Goal: Find specific page/section: Find specific page/section

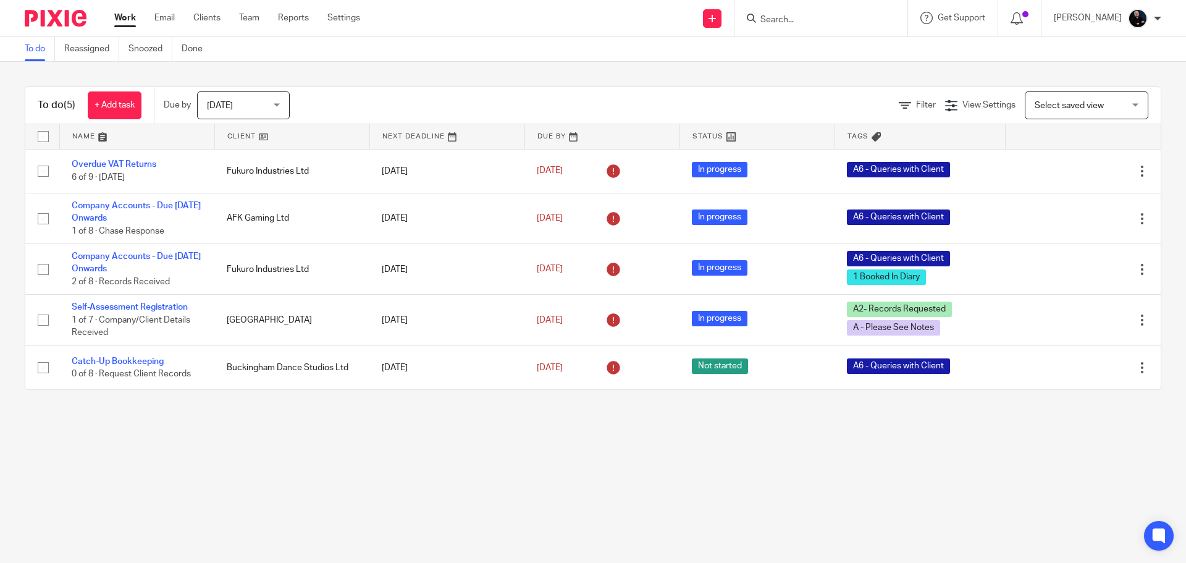
click at [848, 23] on input "Search" at bounding box center [814, 20] width 111 height 11
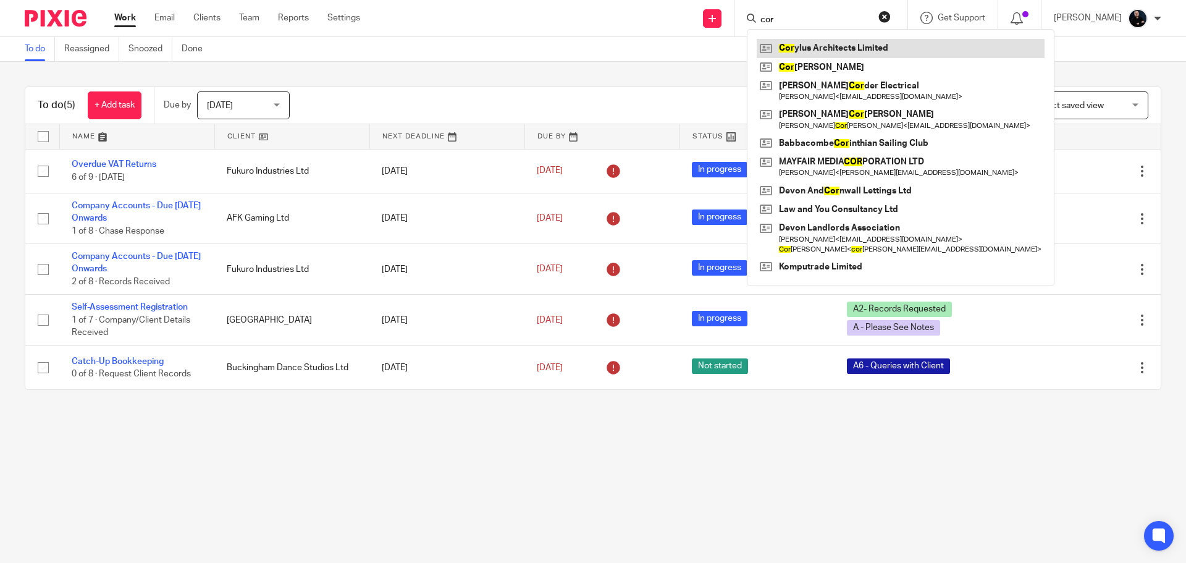
type input "cor"
click at [834, 49] on link at bounding box center [901, 48] width 288 height 19
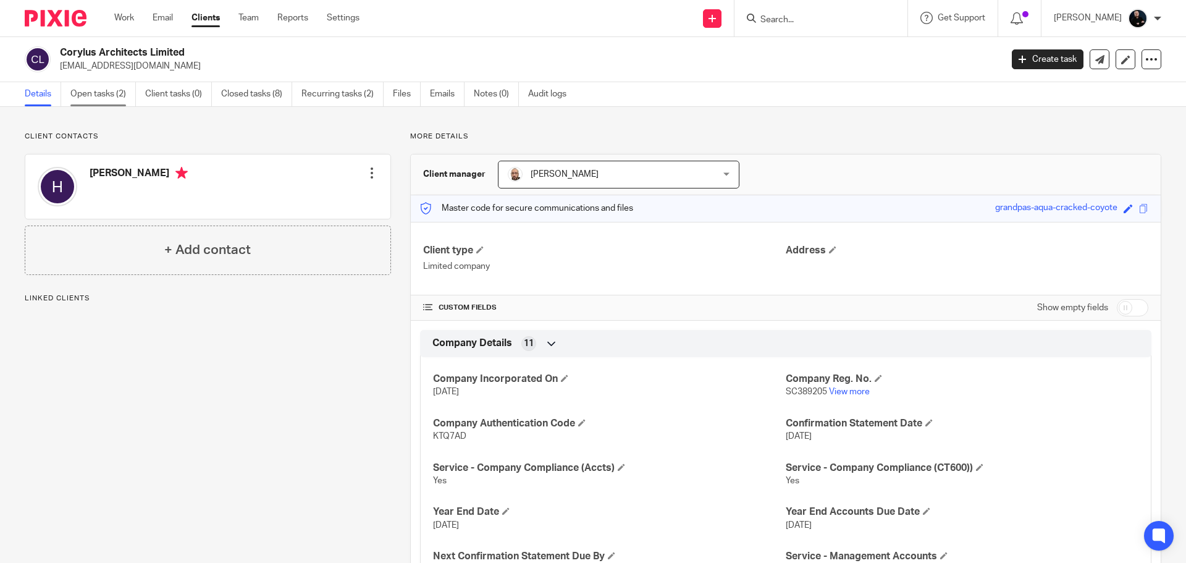
click at [91, 98] on link "Open tasks (2)" at bounding box center [102, 94] width 65 height 24
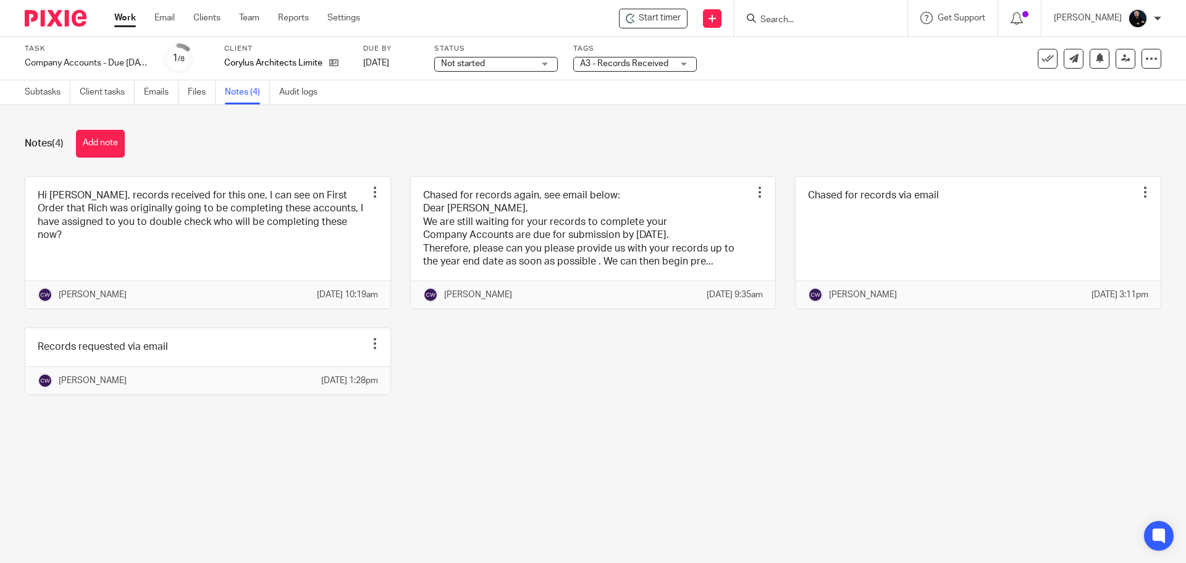
click at [234, 145] on div "Notes (4) Add note" at bounding box center [593, 144] width 1137 height 28
click at [628, 413] on div "Hi Ben, records received for this one, I can see on First Order that Rich was o…" at bounding box center [584, 294] width 1156 height 237
click at [410, 133] on div "Notes (4) Add note" at bounding box center [593, 144] width 1137 height 28
click at [917, 408] on div "Hi Ben, records received for this one, I can see on First Order that Rich was o…" at bounding box center [584, 294] width 1156 height 237
click at [343, 135] on div "Notes (4) Add note" at bounding box center [593, 144] width 1137 height 28
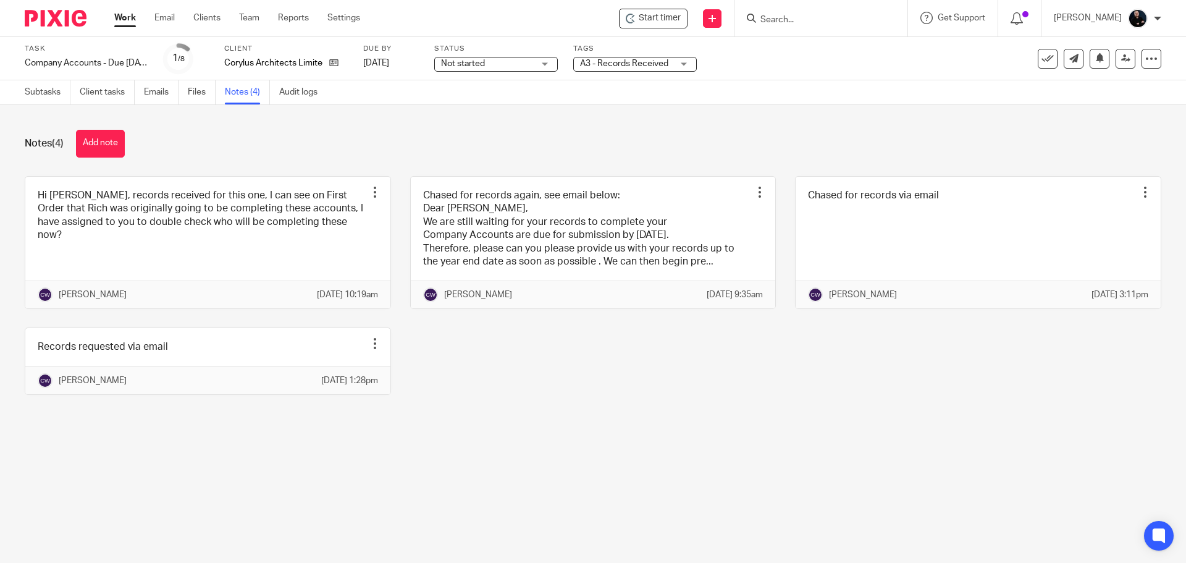
click at [832, 19] on input "Search" at bounding box center [814, 20] width 111 height 11
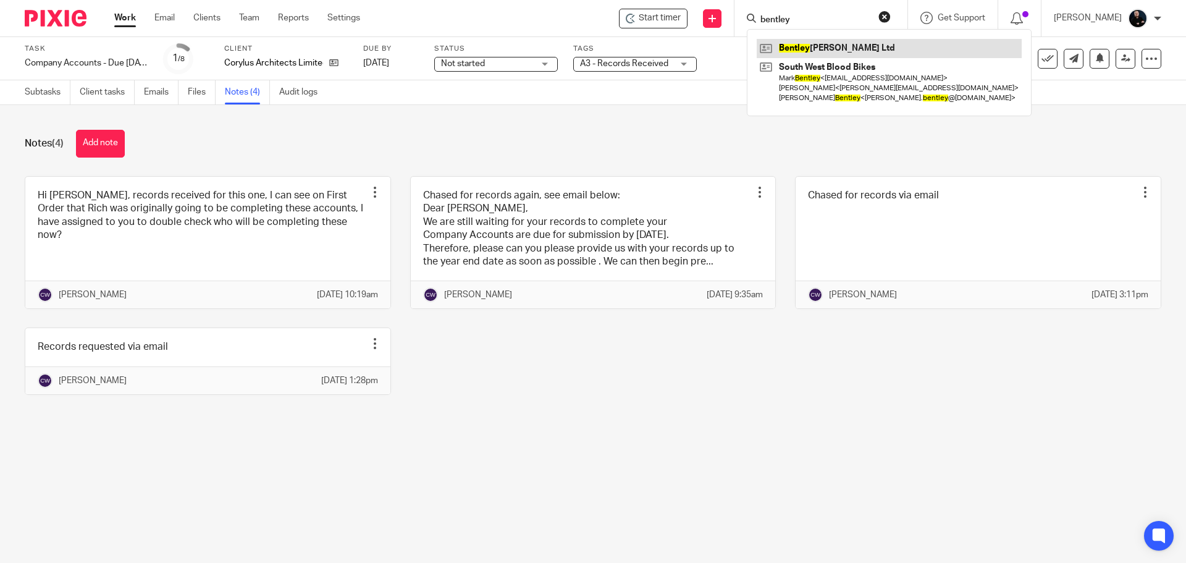
type input "bentley"
click at [841, 52] on link at bounding box center [889, 48] width 265 height 19
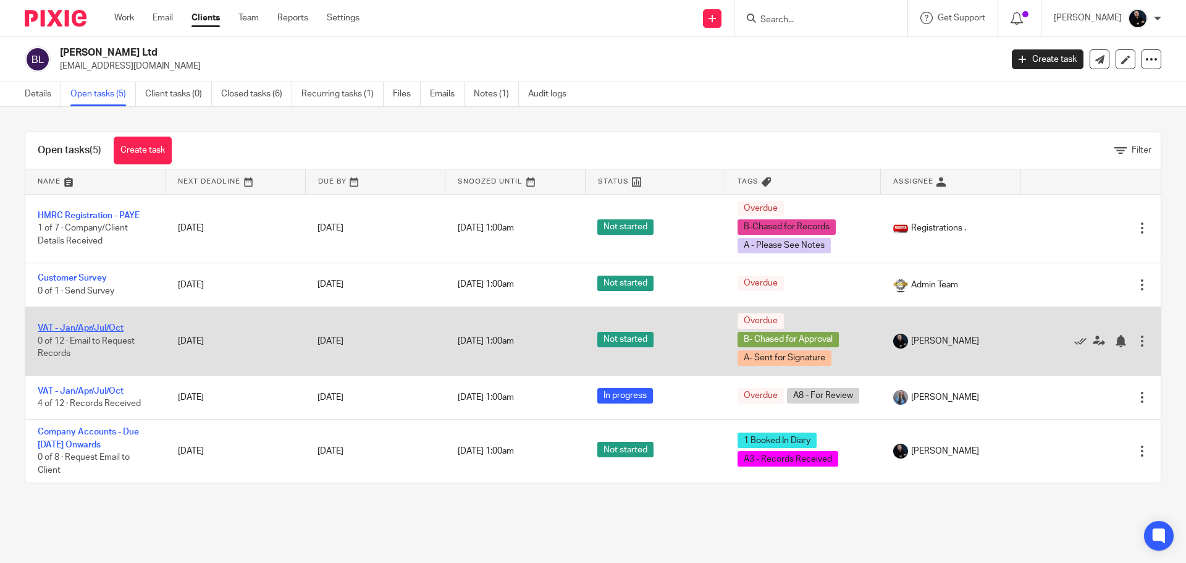
click at [62, 327] on link "VAT - Jan/Apr/Jul/Oct" at bounding box center [81, 328] width 86 height 9
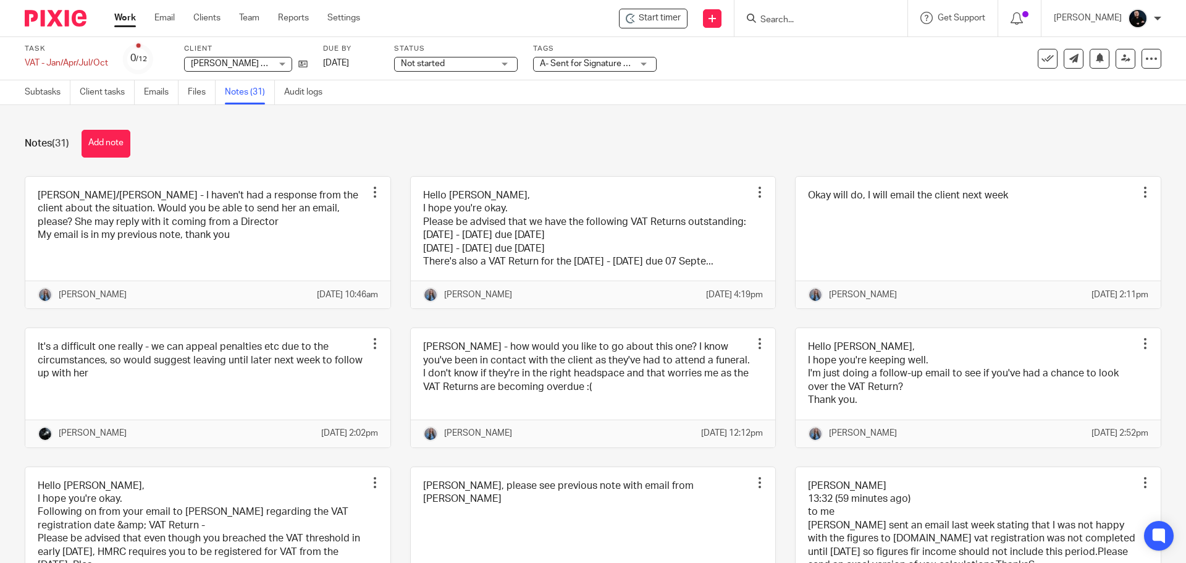
click at [250, 145] on div "Notes (31) Add note" at bounding box center [593, 144] width 1137 height 28
click at [278, 143] on div "Notes (31) Add note" at bounding box center [593, 144] width 1137 height 28
click at [336, 160] on div "Notes (31) Add note Nick/Ben - I haven't had a response from the client about t…" at bounding box center [593, 334] width 1186 height 458
click at [321, 151] on div "Notes (31) Add note" at bounding box center [593, 144] width 1137 height 28
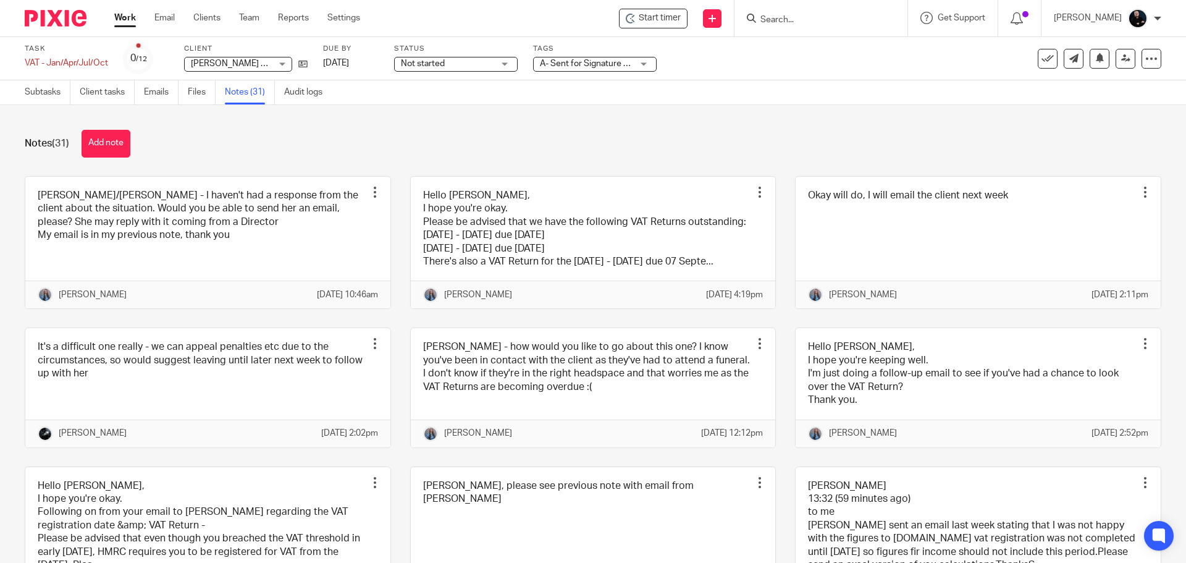
click at [262, 146] on div "Notes (31) Add note" at bounding box center [593, 144] width 1137 height 28
click at [264, 150] on div "Notes (31) Add note" at bounding box center [593, 144] width 1137 height 28
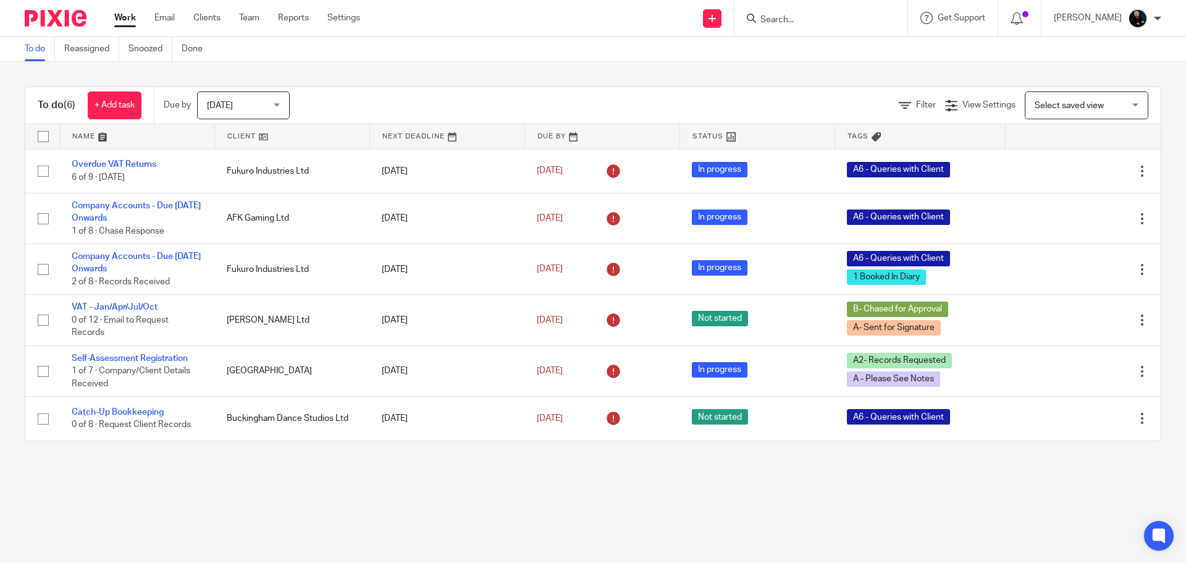
click at [805, 24] on input "Search" at bounding box center [814, 20] width 111 height 11
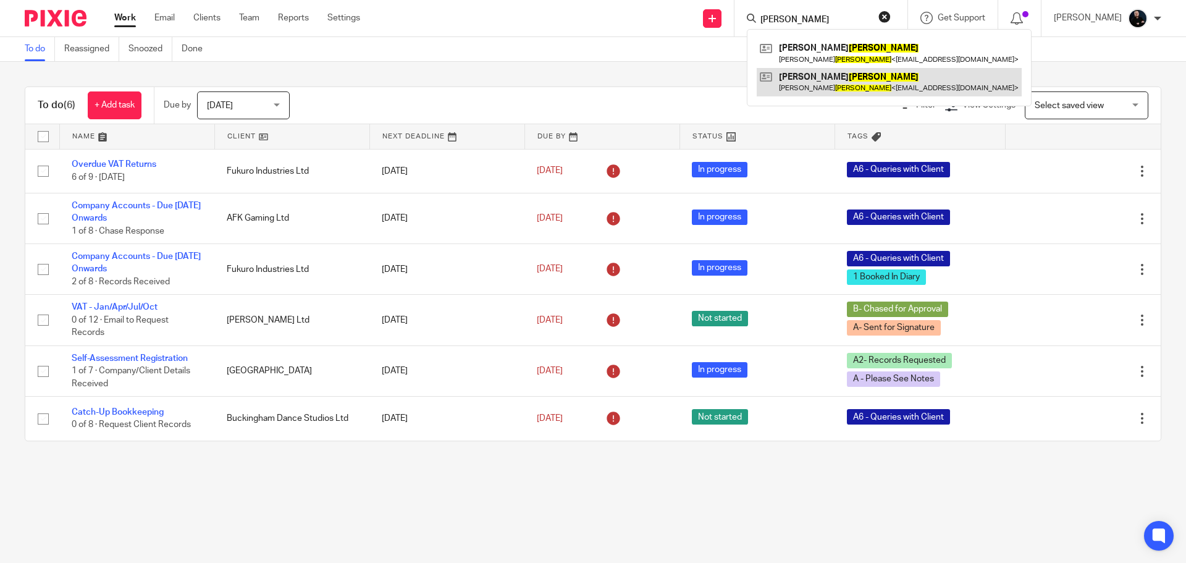
type input "huxley"
click at [807, 82] on link at bounding box center [889, 82] width 265 height 28
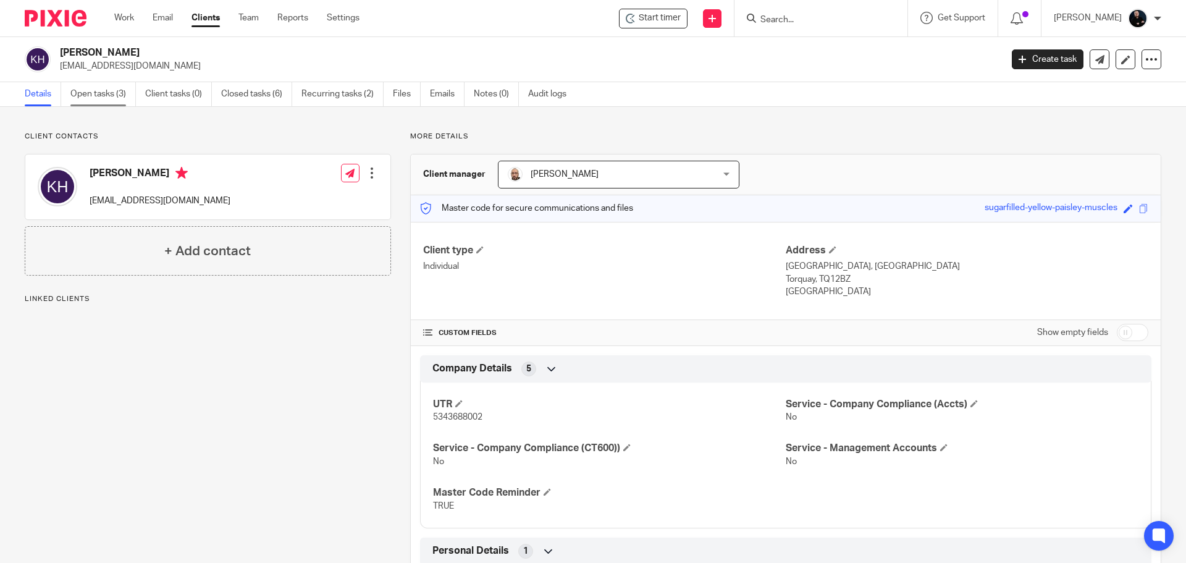
click at [88, 99] on link "Open tasks (3)" at bounding box center [102, 94] width 65 height 24
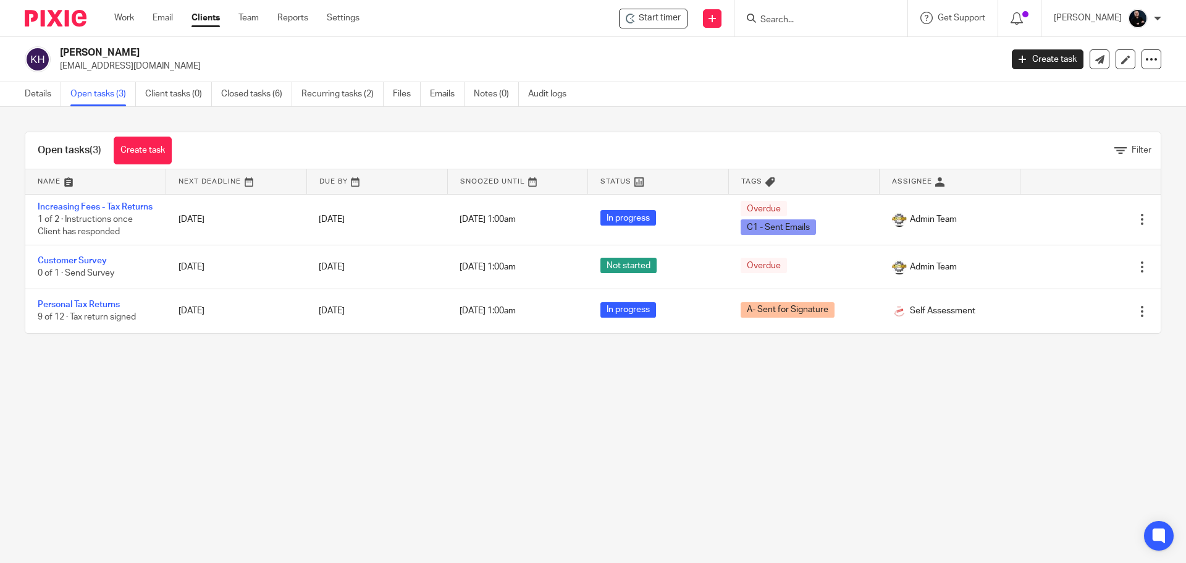
click at [88, 52] on h2 "[PERSON_NAME]" at bounding box center [433, 52] width 747 height 13
click at [38, 99] on link "Details" at bounding box center [43, 94] width 36 height 24
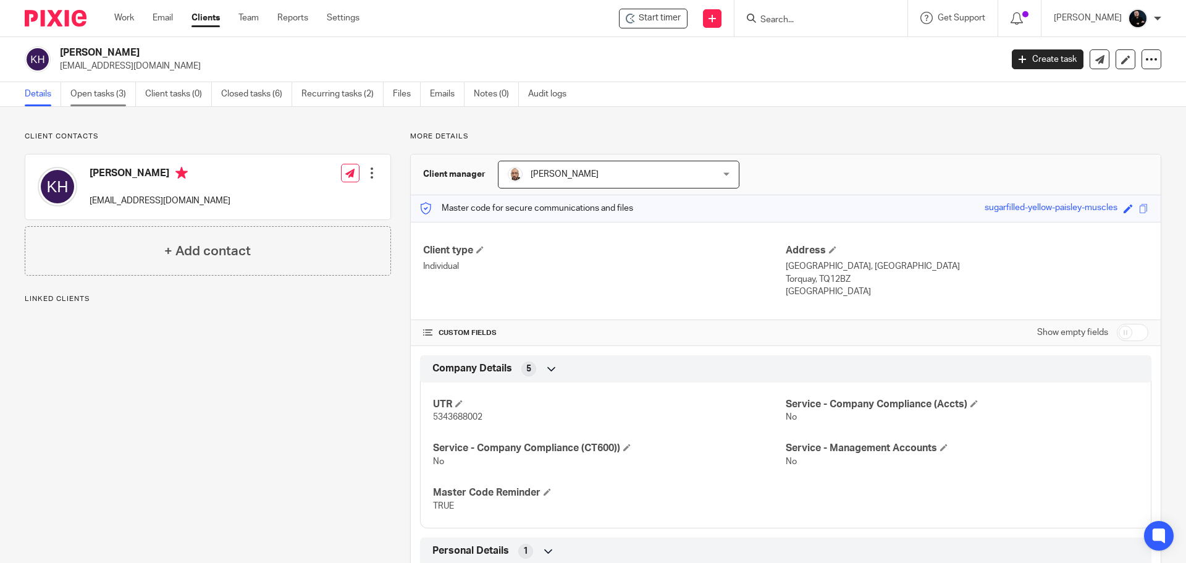
click at [95, 101] on link "Open tasks (3)" at bounding box center [102, 94] width 65 height 24
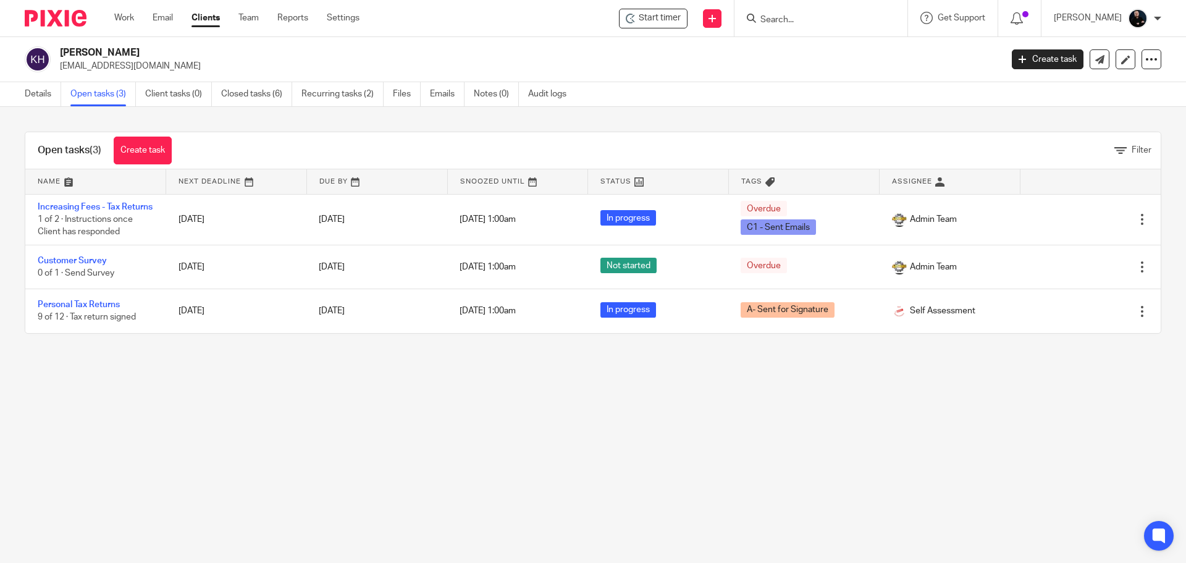
click at [422, 493] on main "Katie Huxley toweronthehill18@gmail.com Create task Update from Companies House…" at bounding box center [593, 281] width 1186 height 563
click at [252, 13] on link "Team" at bounding box center [248, 18] width 20 height 12
